Goal: Task Accomplishment & Management: Manage account settings

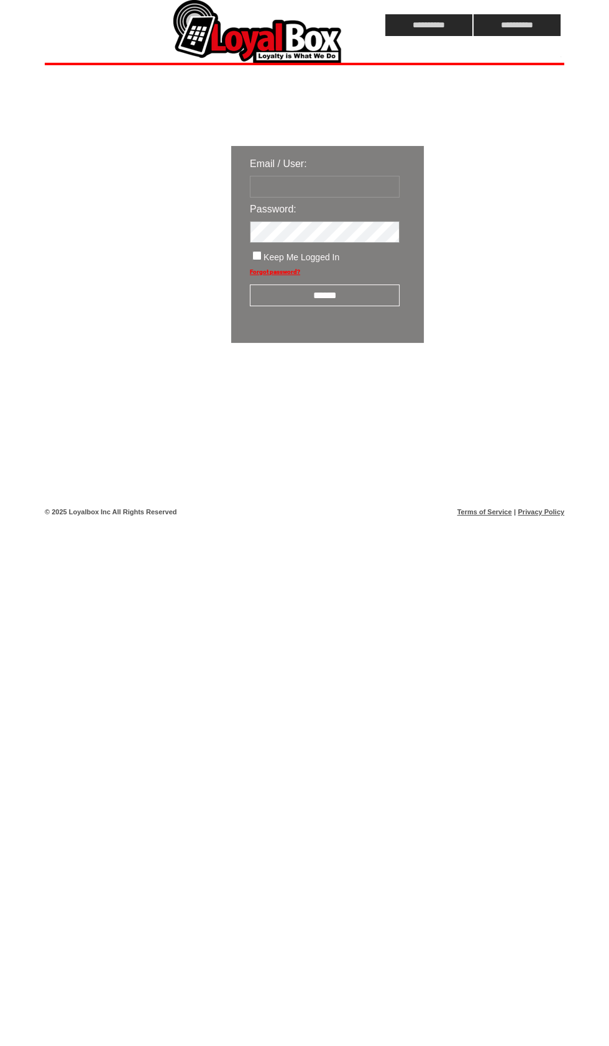
type input "*******"
click input "submit" at bounding box center [0, 0] width 0 height 0
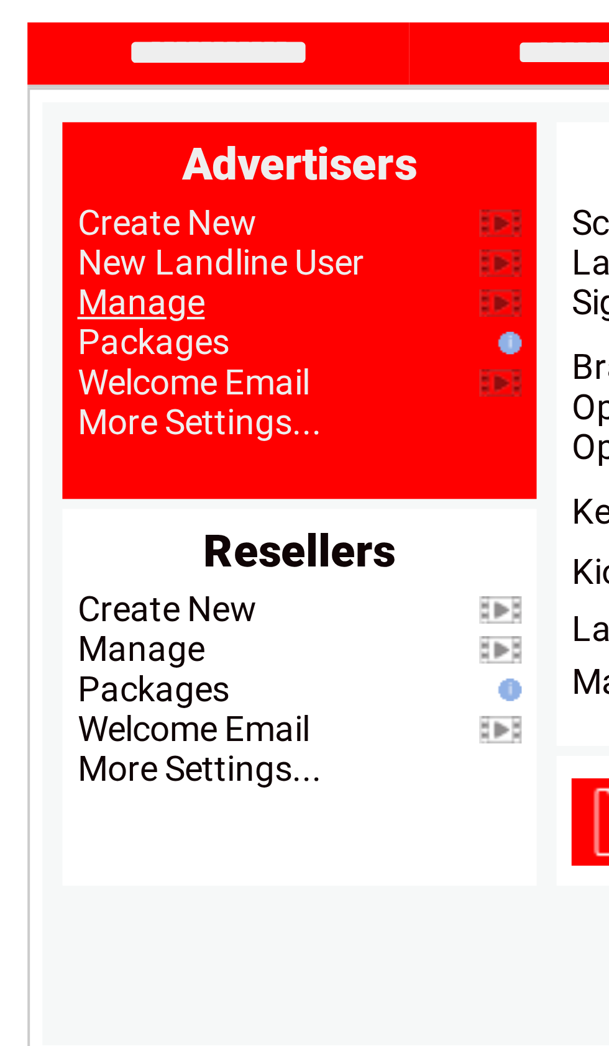
click at [60, 142] on link "Manage" at bounding box center [76, 147] width 32 height 10
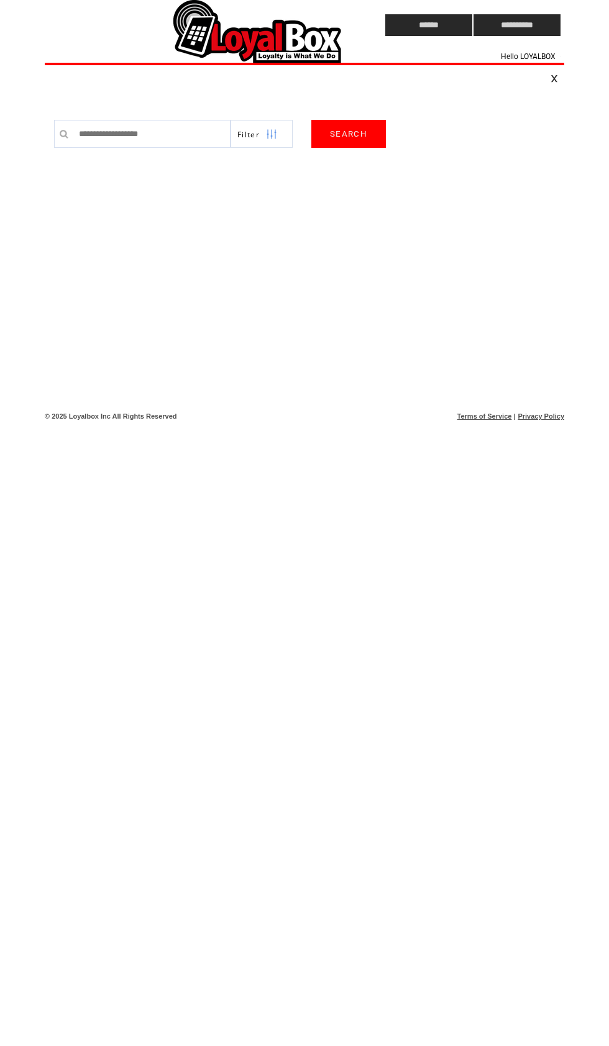
click at [116, 130] on input "text" at bounding box center [152, 134] width 158 height 28
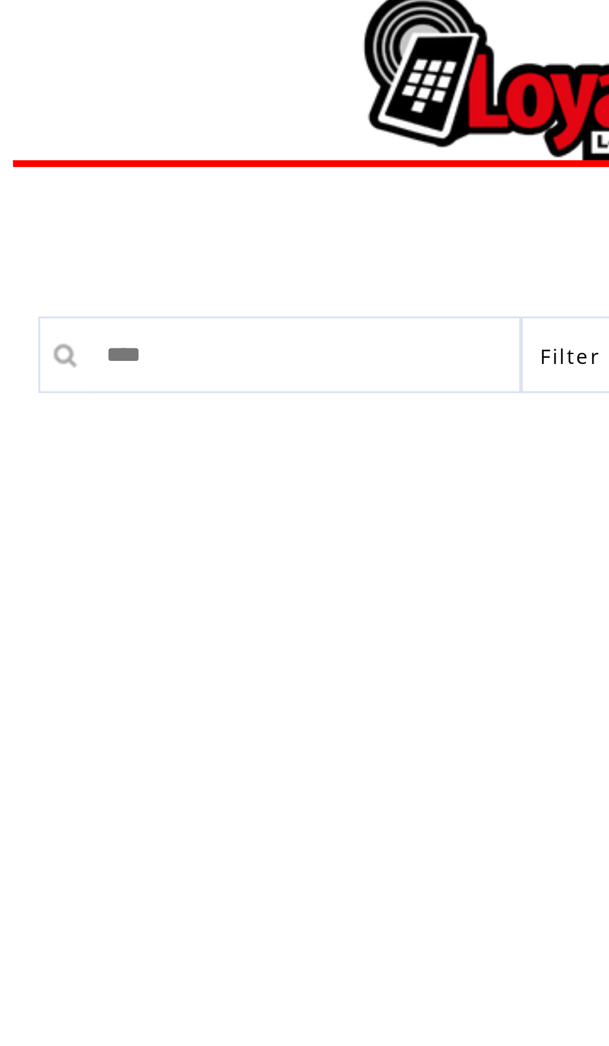
type input "*****"
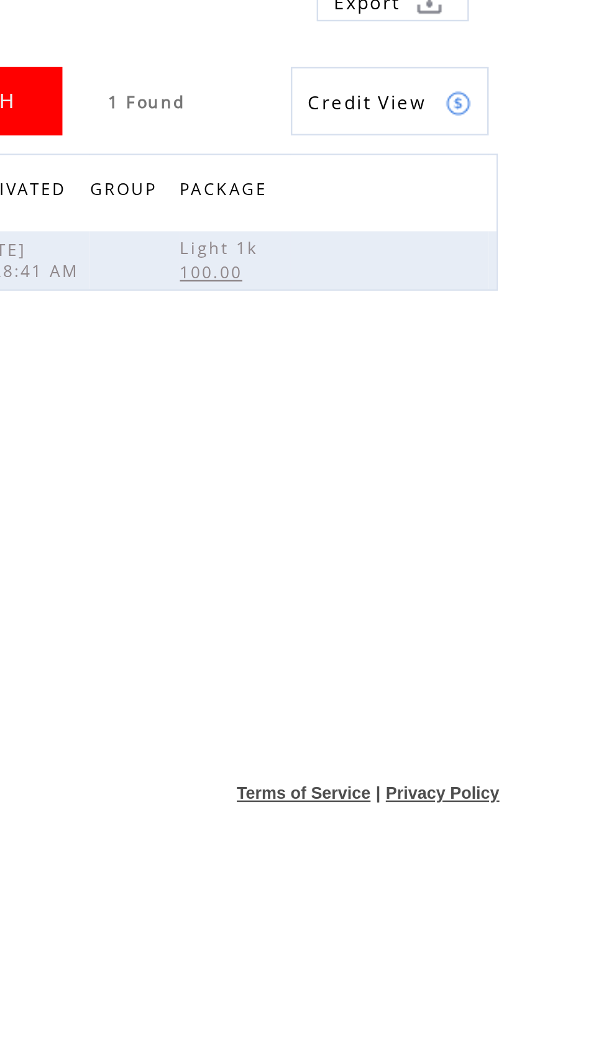
click at [0, 0] on link at bounding box center [0, 0] width 0 height 0
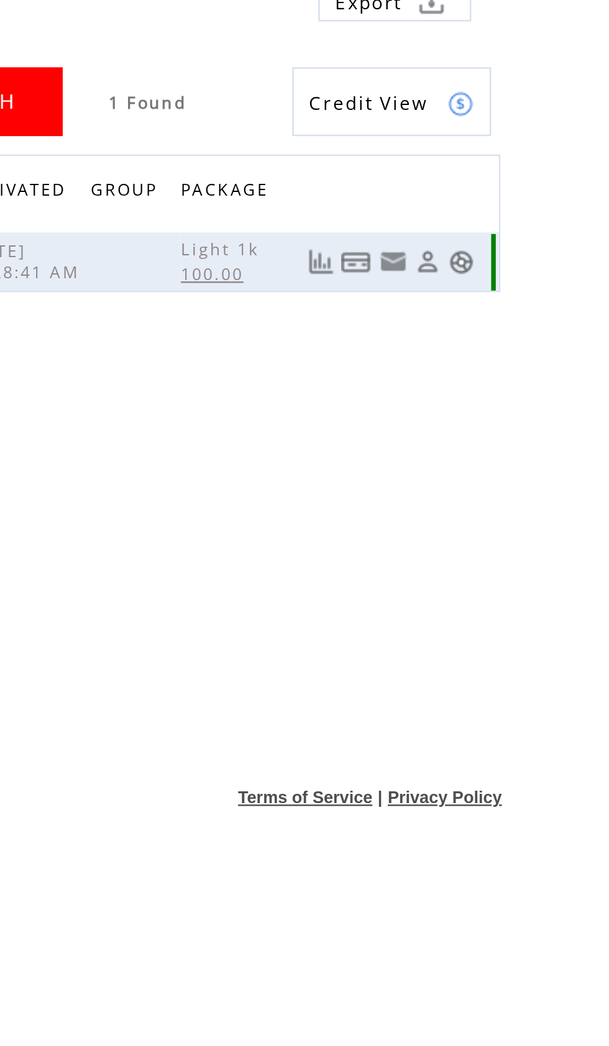
click at [542, 203] on link at bounding box center [547, 208] width 11 height 11
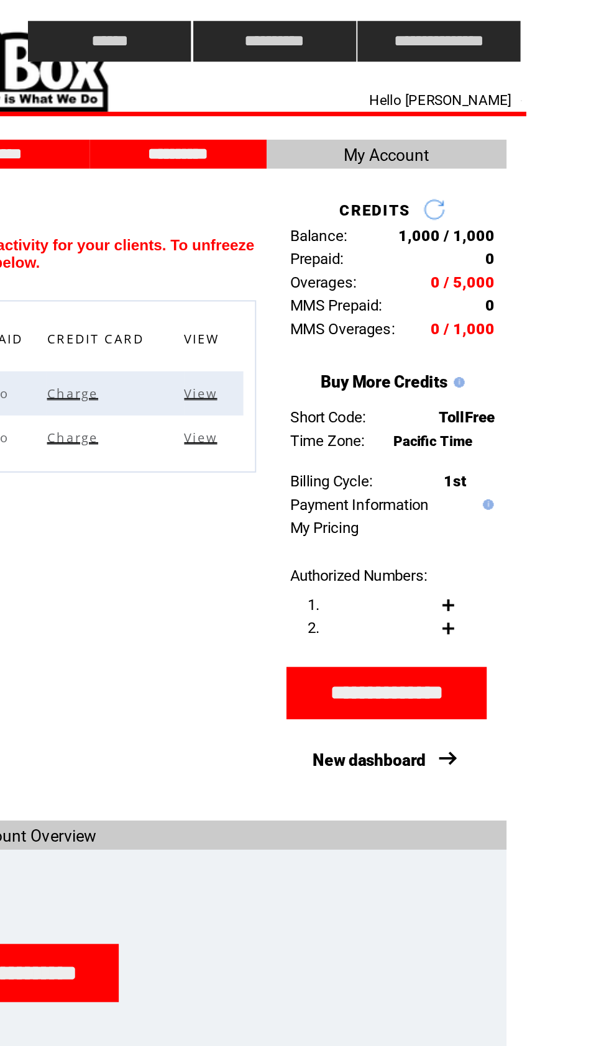
click at [474, 23] on input "**********" at bounding box center [517, 25] width 87 height 22
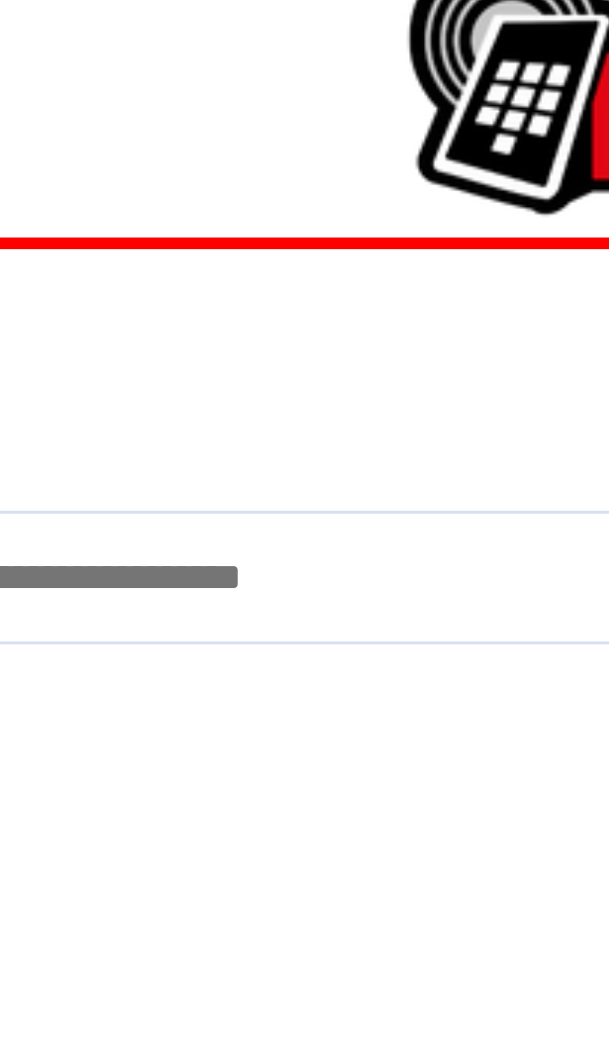
click at [73, 126] on input "text" at bounding box center [152, 134] width 158 height 28
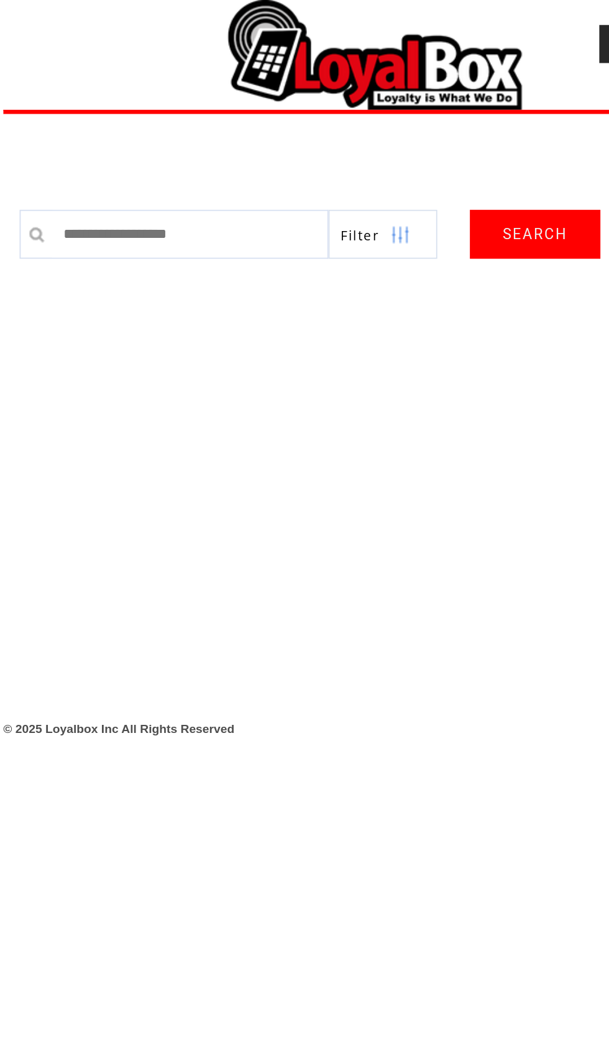
click at [311, 130] on link "SEARCH" at bounding box center [348, 134] width 75 height 28
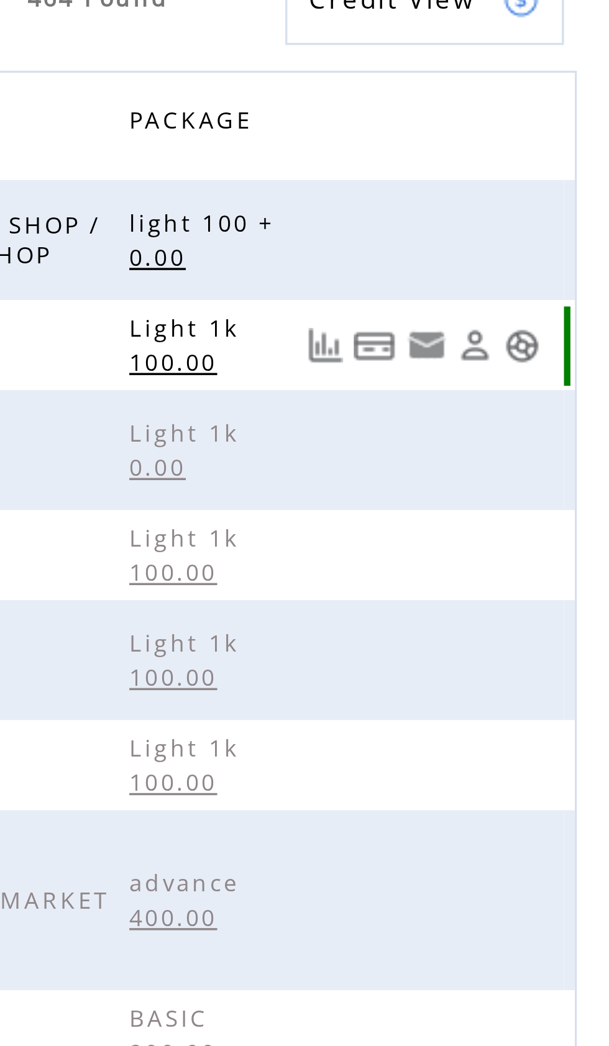
click at [499, 239] on link at bounding box center [505, 244] width 12 height 11
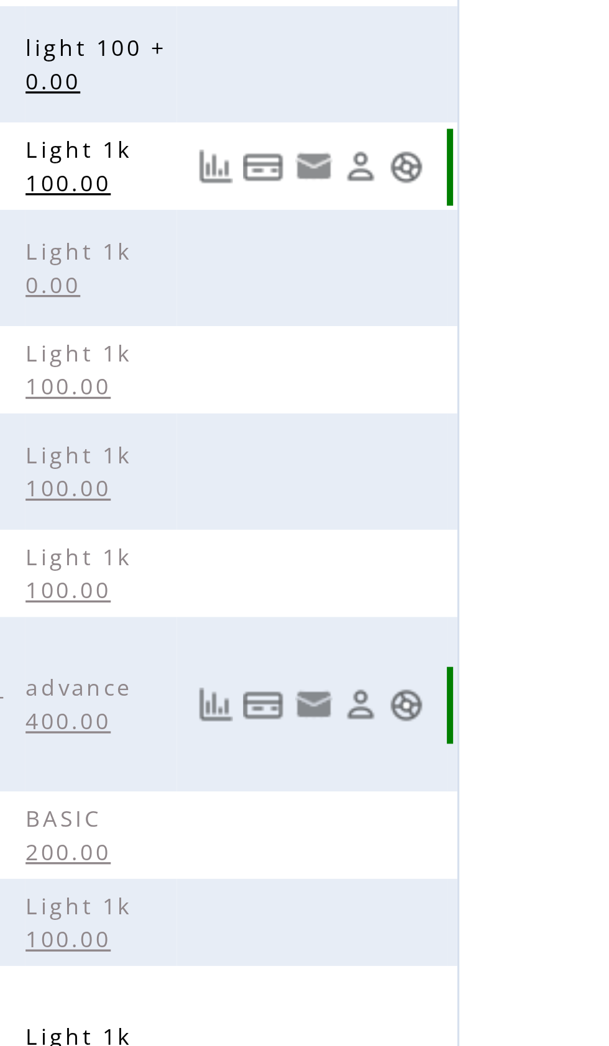
click at [499, 400] on link at bounding box center [505, 405] width 12 height 11
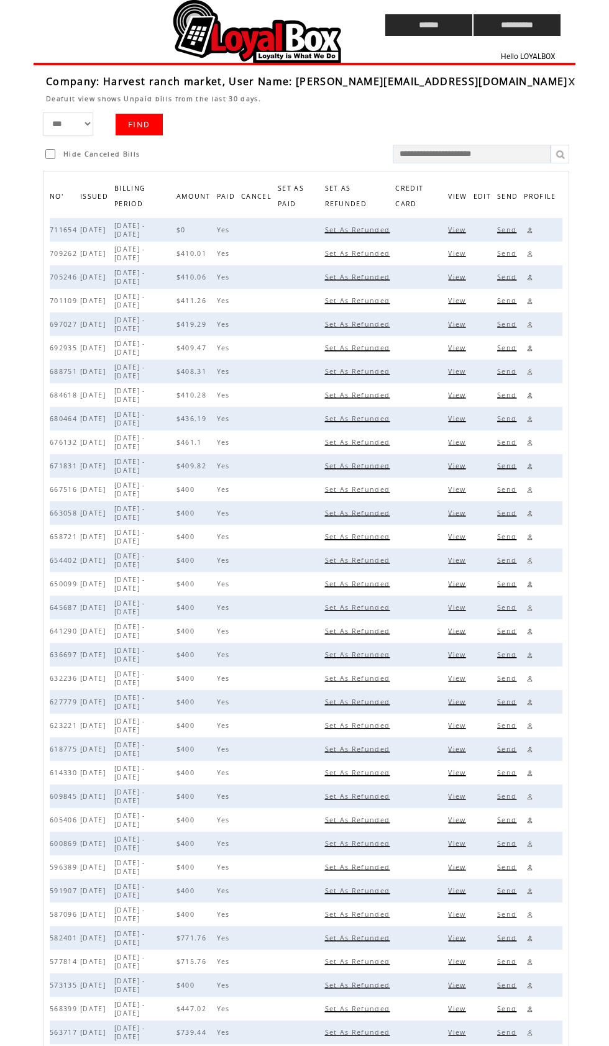
scroll to position [3, 0]
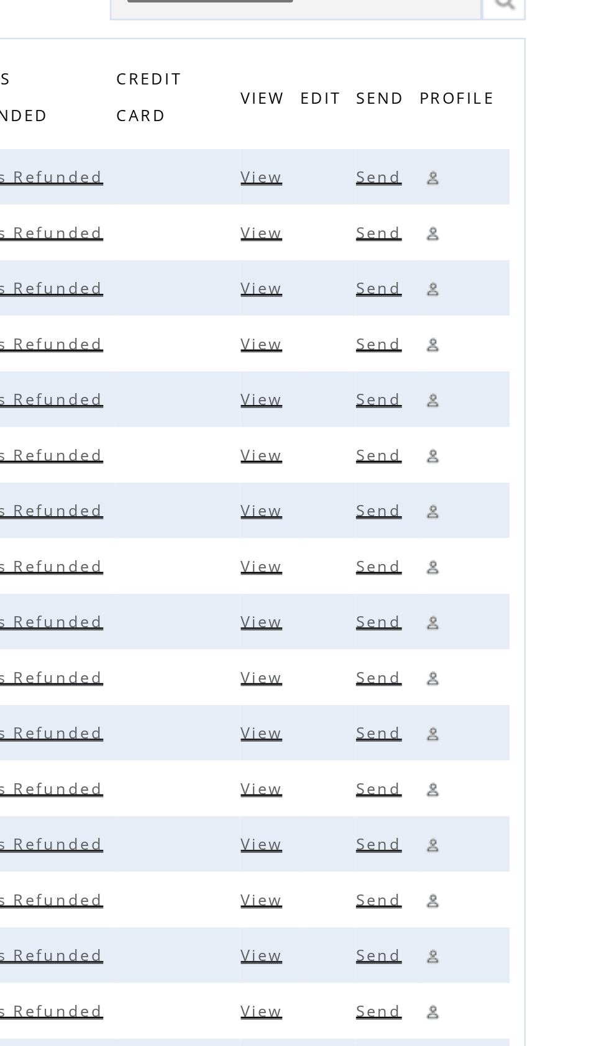
click at [448, 246] on span "View" at bounding box center [458, 250] width 21 height 9
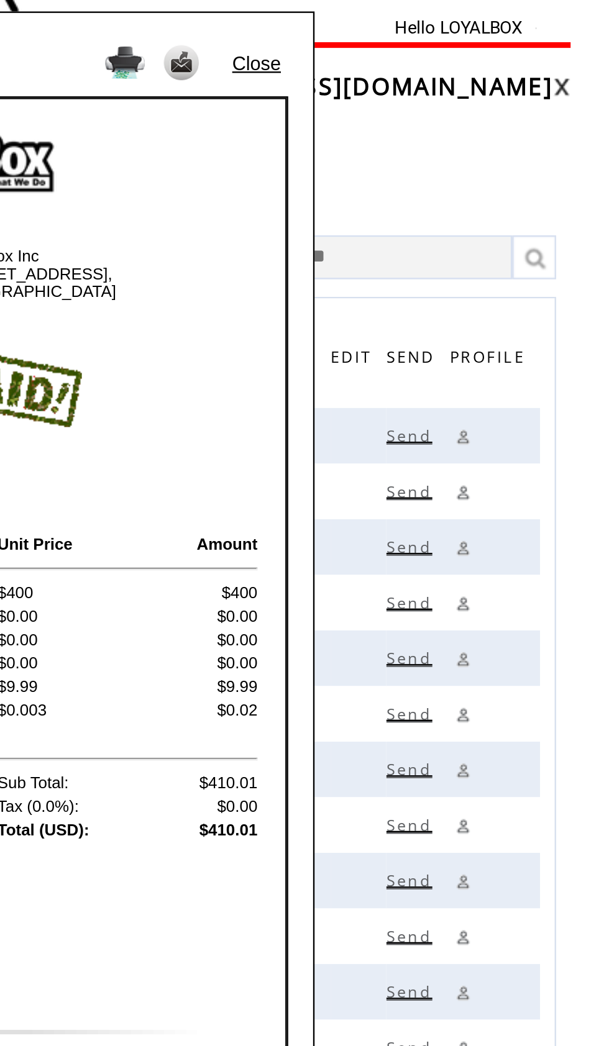
click at [142, 47] on div "Close To: Harvest ranch market [STREET_ADDRESS] From: Loyalbox Inc [STREET_ADDR…" at bounding box center [304, 280] width 324 height 466
click at [432, 64] on link "Close" at bounding box center [442, 68] width 21 height 9
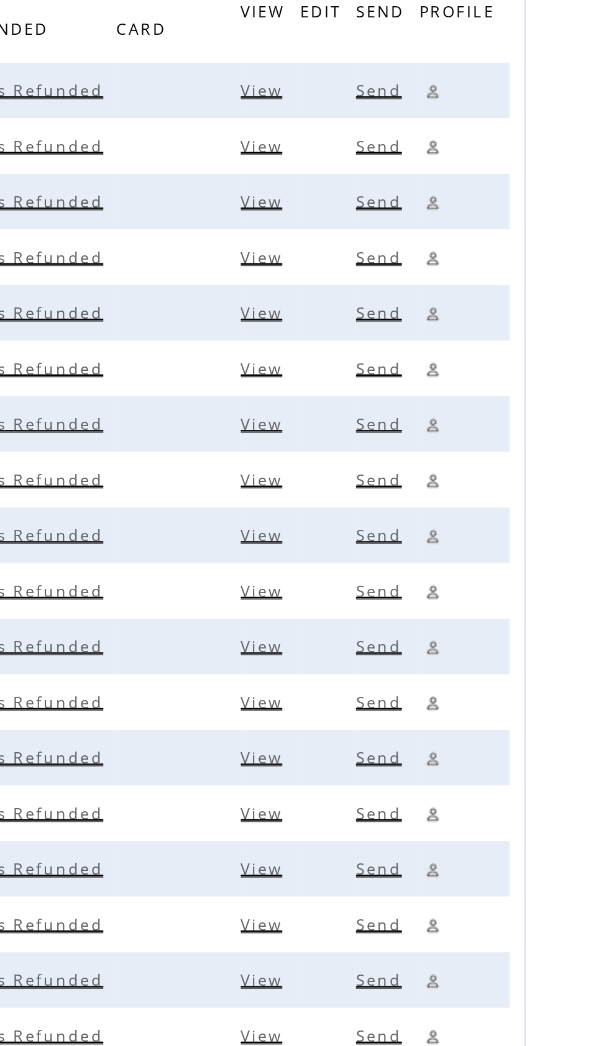
click at [448, 411] on span "View" at bounding box center [458, 415] width 21 height 9
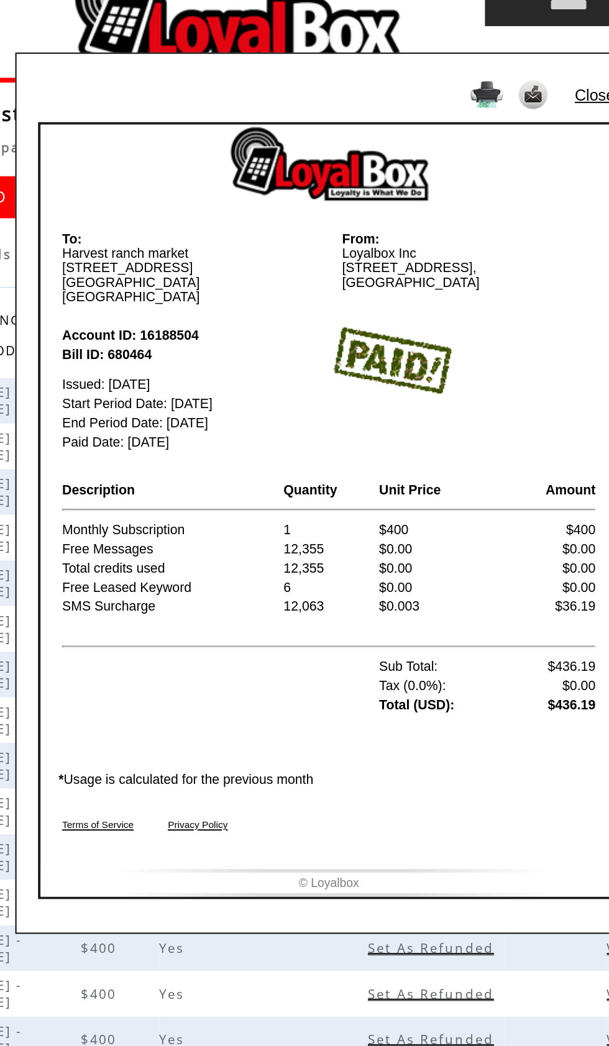
scroll to position [0, 0]
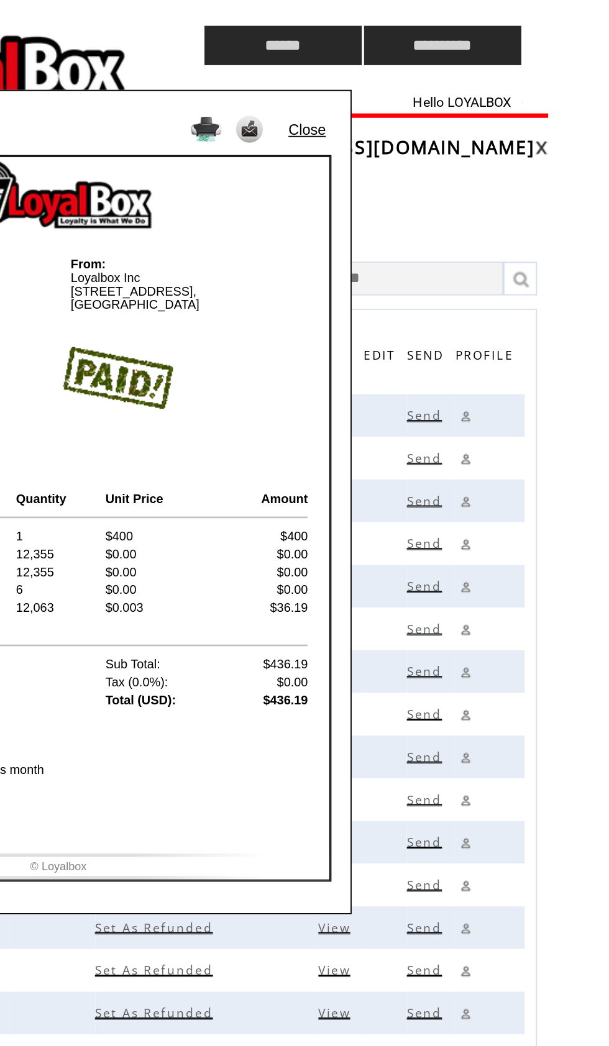
click at [431, 72] on td "Close" at bounding box center [444, 69] width 27 height 22
click at [432, 73] on link "Close" at bounding box center [442, 71] width 21 height 9
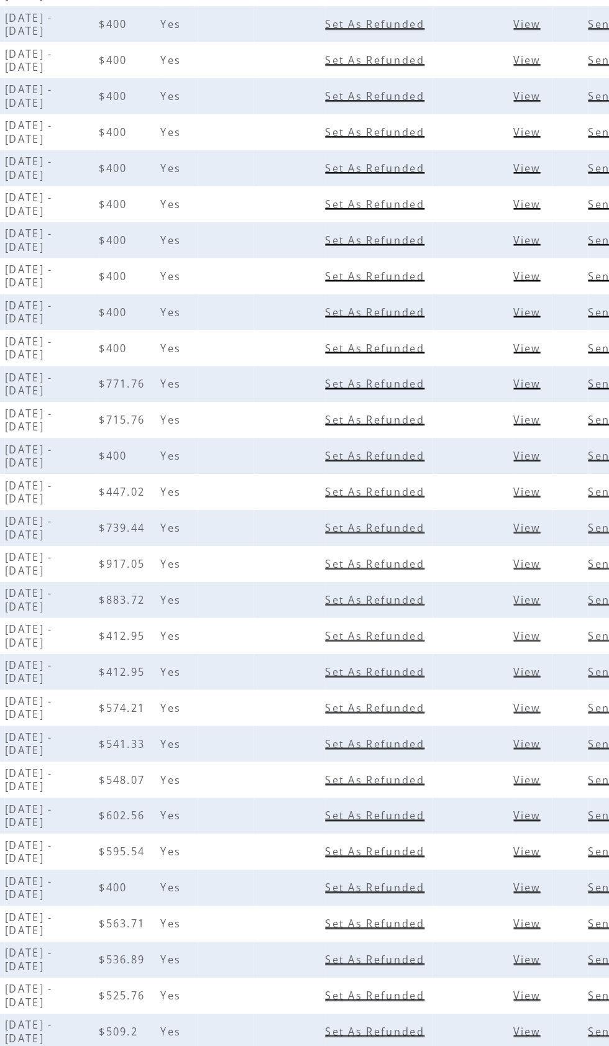
scroll to position [430, 0]
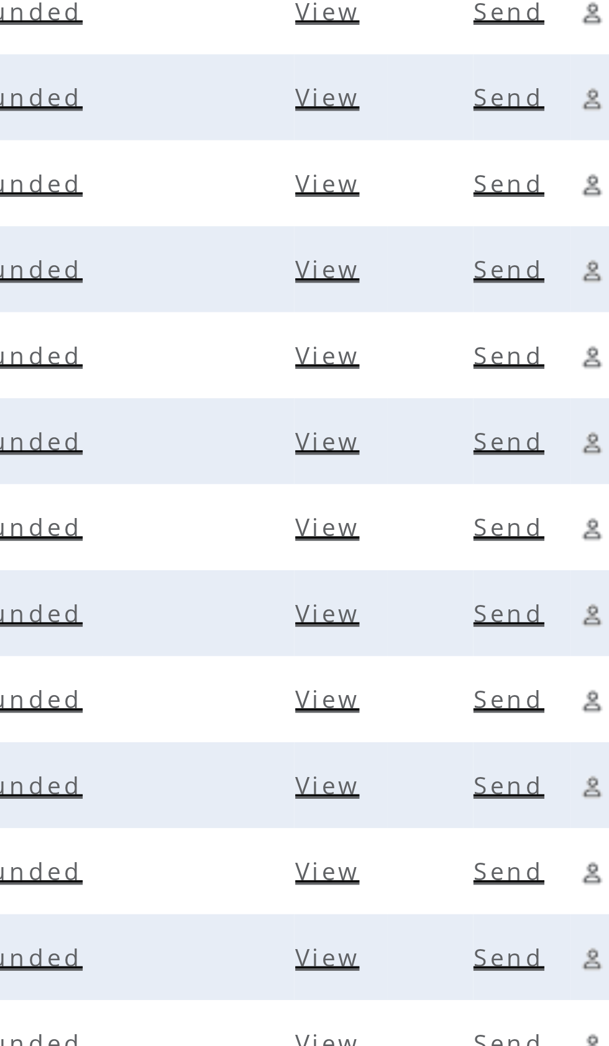
click at [448, 791] on span "View" at bounding box center [458, 795] width 21 height 9
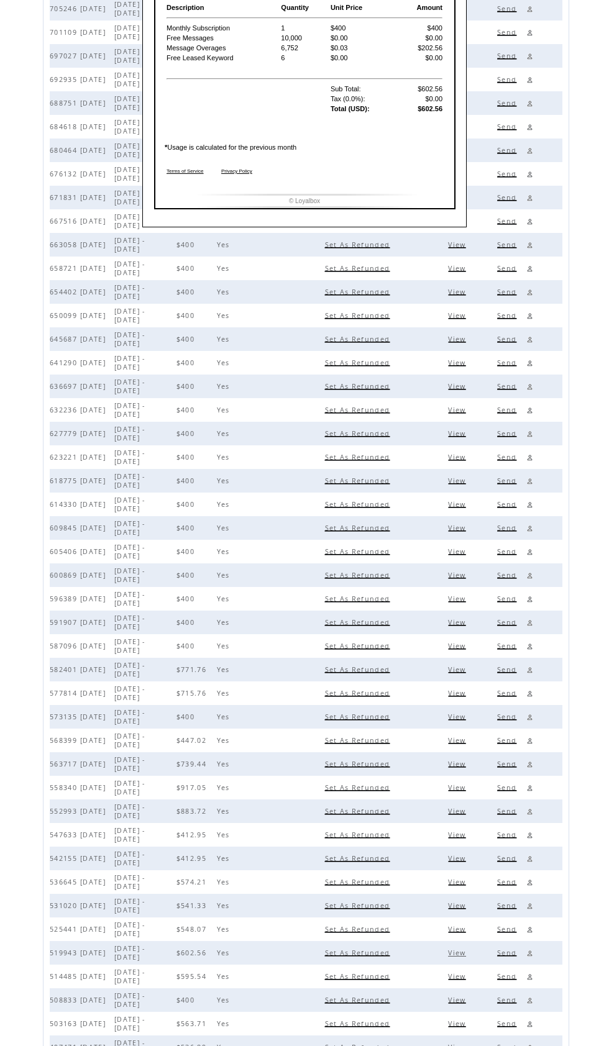
scroll to position [0, 0]
